Goal: Information Seeking & Learning: Learn about a topic

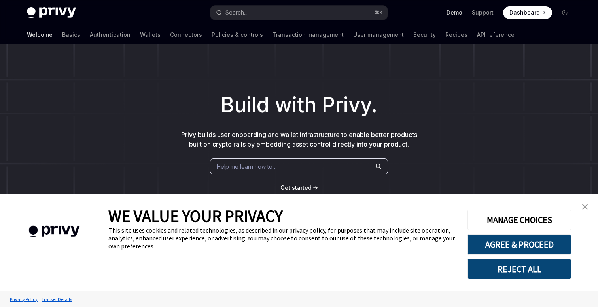
click at [460, 15] on link "Demo" at bounding box center [455, 13] width 16 height 8
click at [487, 17] on ul "Demo Support Dashboard Dashboard" at bounding box center [500, 12] width 106 height 13
click at [487, 15] on link "Support" at bounding box center [483, 13] width 22 height 8
click at [585, 205] on img "close banner" at bounding box center [586, 207] width 6 height 6
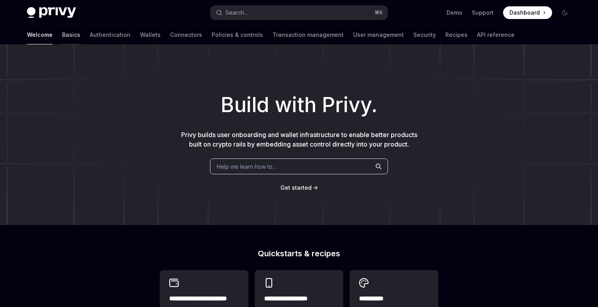
click at [62, 35] on link "Basics" at bounding box center [71, 34] width 18 height 19
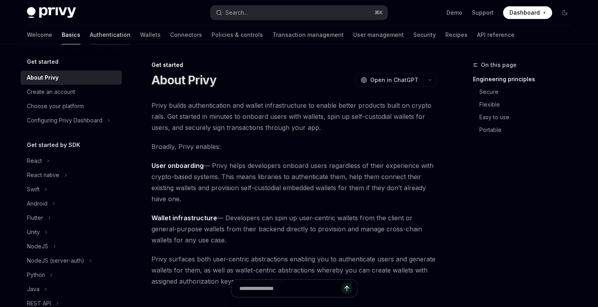
click at [90, 41] on link "Authentication" at bounding box center [110, 34] width 41 height 19
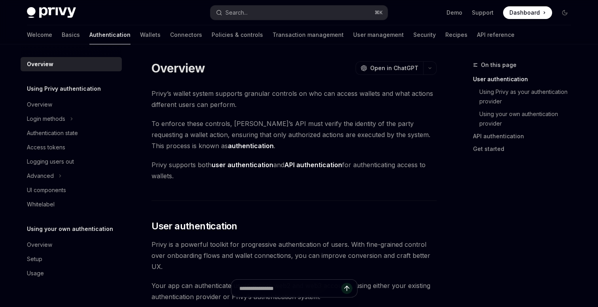
click at [125, 33] on div "Welcome Basics Authentication Wallets Connectors Policies & controls Transactio…" at bounding box center [271, 34] width 488 height 19
click at [140, 33] on link "Wallets" at bounding box center [150, 34] width 21 height 19
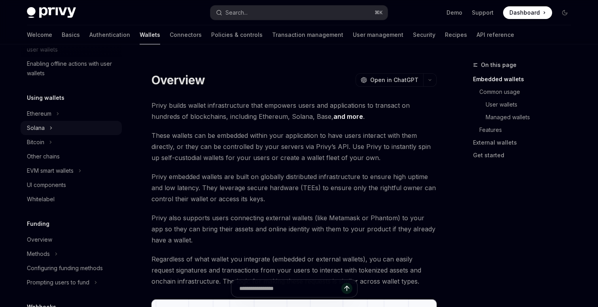
scroll to position [155, 0]
click at [86, 171] on div "EVM smart wallets" at bounding box center [71, 169] width 101 height 14
type textarea "*"
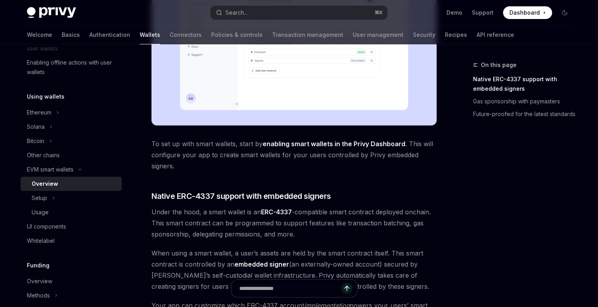
scroll to position [304, 0]
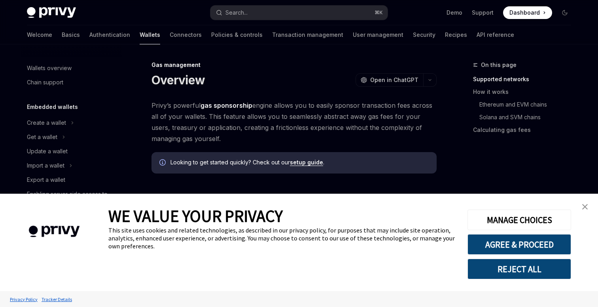
scroll to position [373, 0]
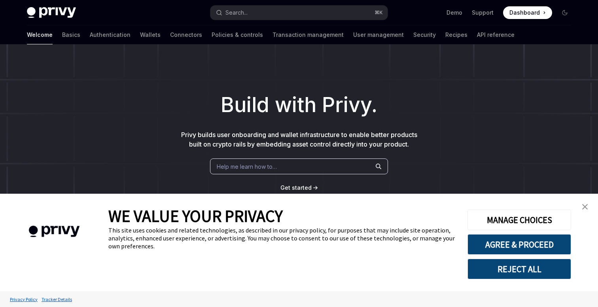
click at [521, 15] on span "Dashboard" at bounding box center [525, 13] width 30 height 8
